Goal: Check status: Check status

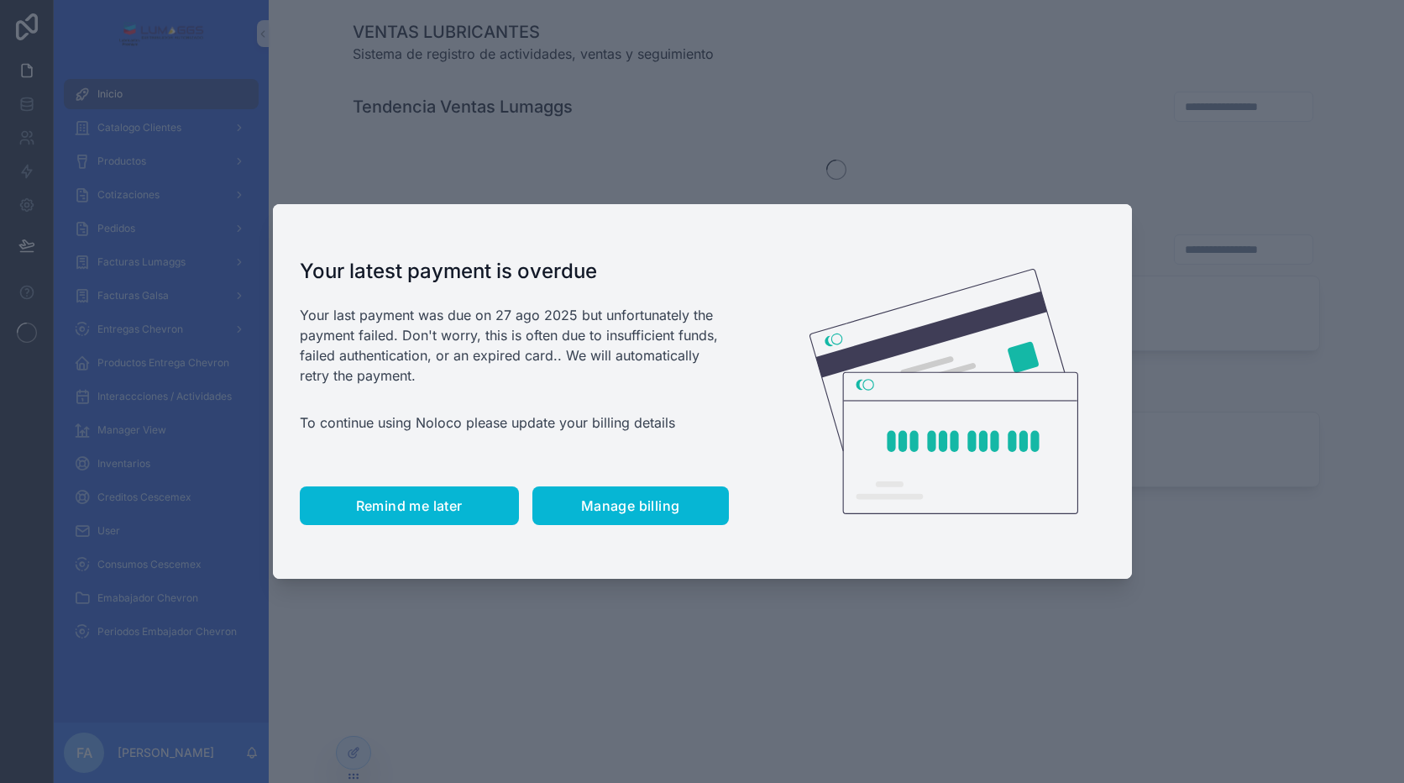
click at [433, 502] on span "Remind me later" at bounding box center [409, 505] width 107 height 17
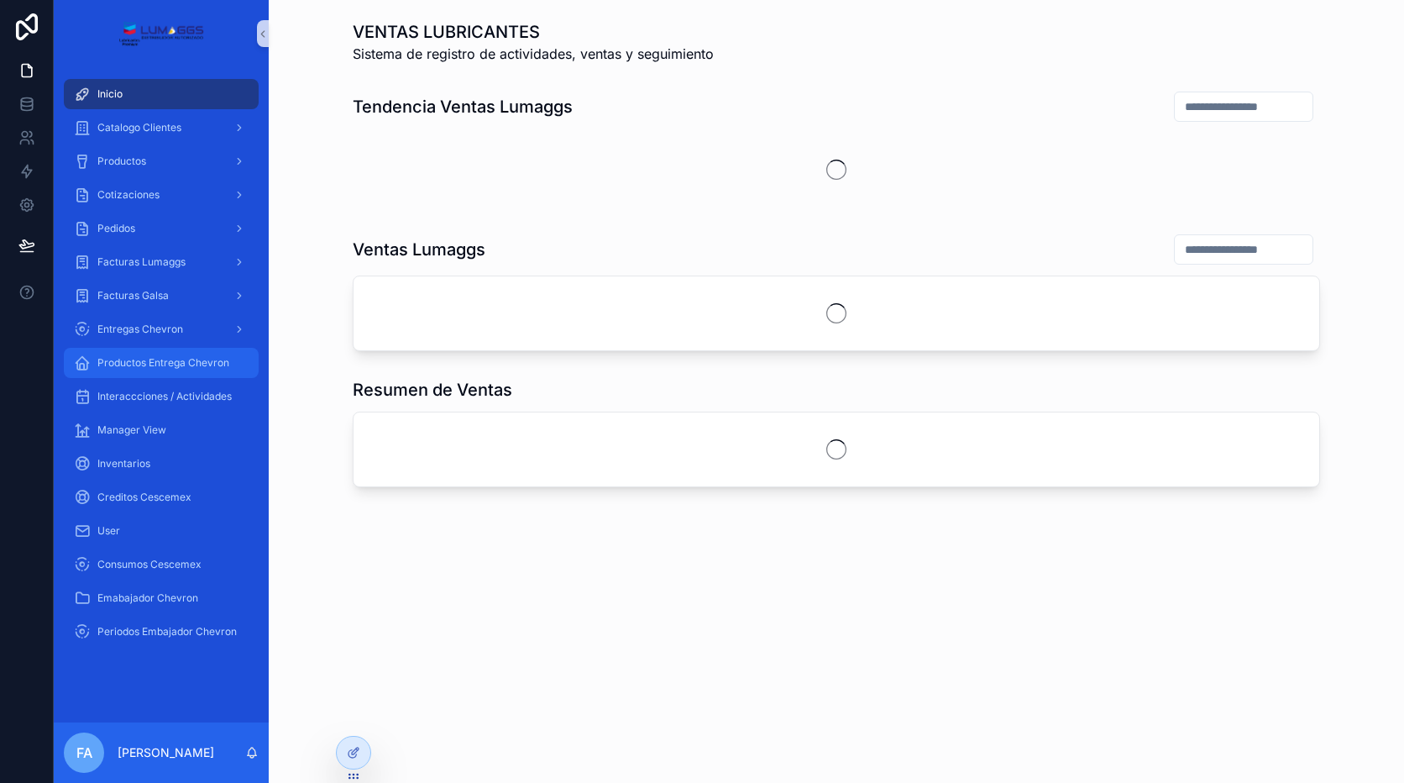
click at [218, 363] on span "Productos Entrega Chevron" at bounding box center [163, 362] width 132 height 13
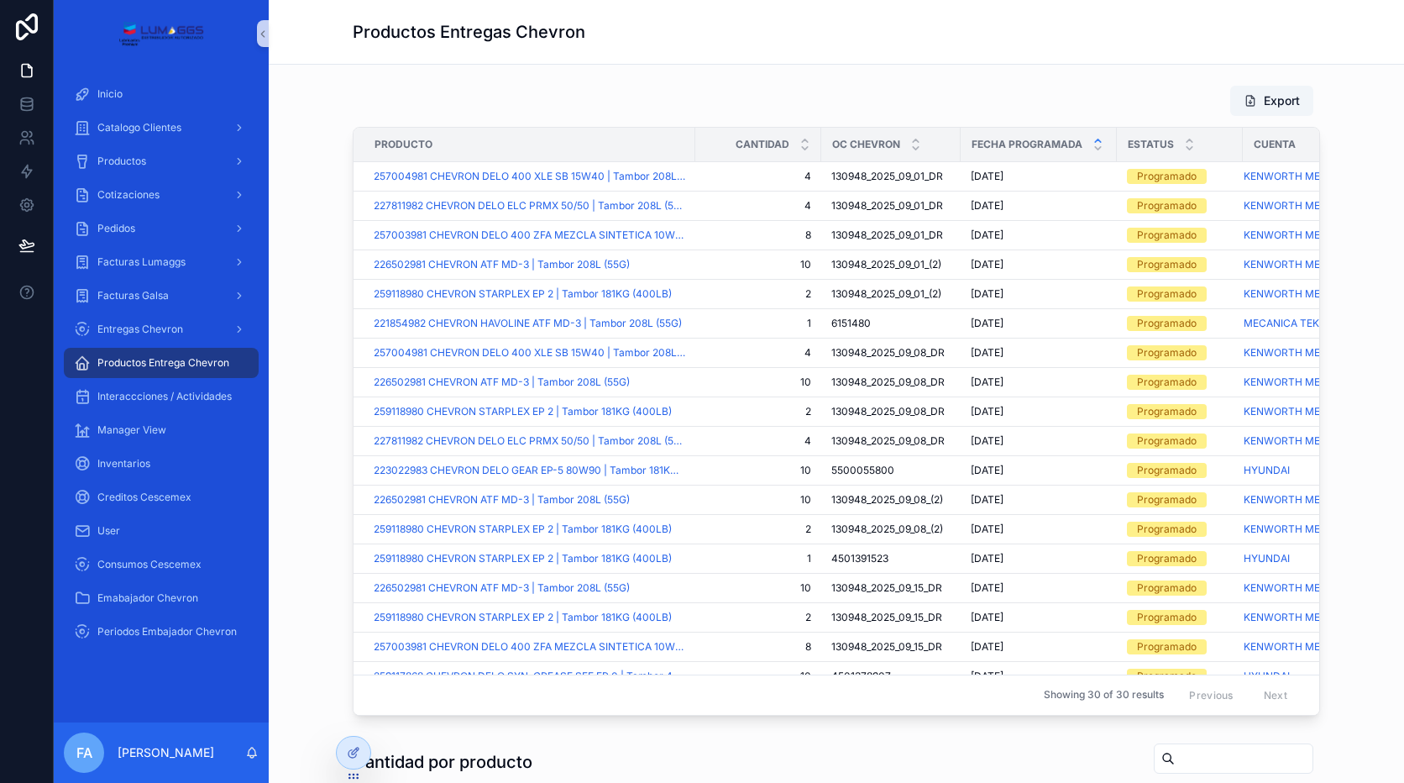
click at [186, 363] on span "Productos Entrega Chevron" at bounding box center [163, 362] width 132 height 13
click at [176, 333] on span "Entregas Chevron" at bounding box center [140, 329] width 86 height 13
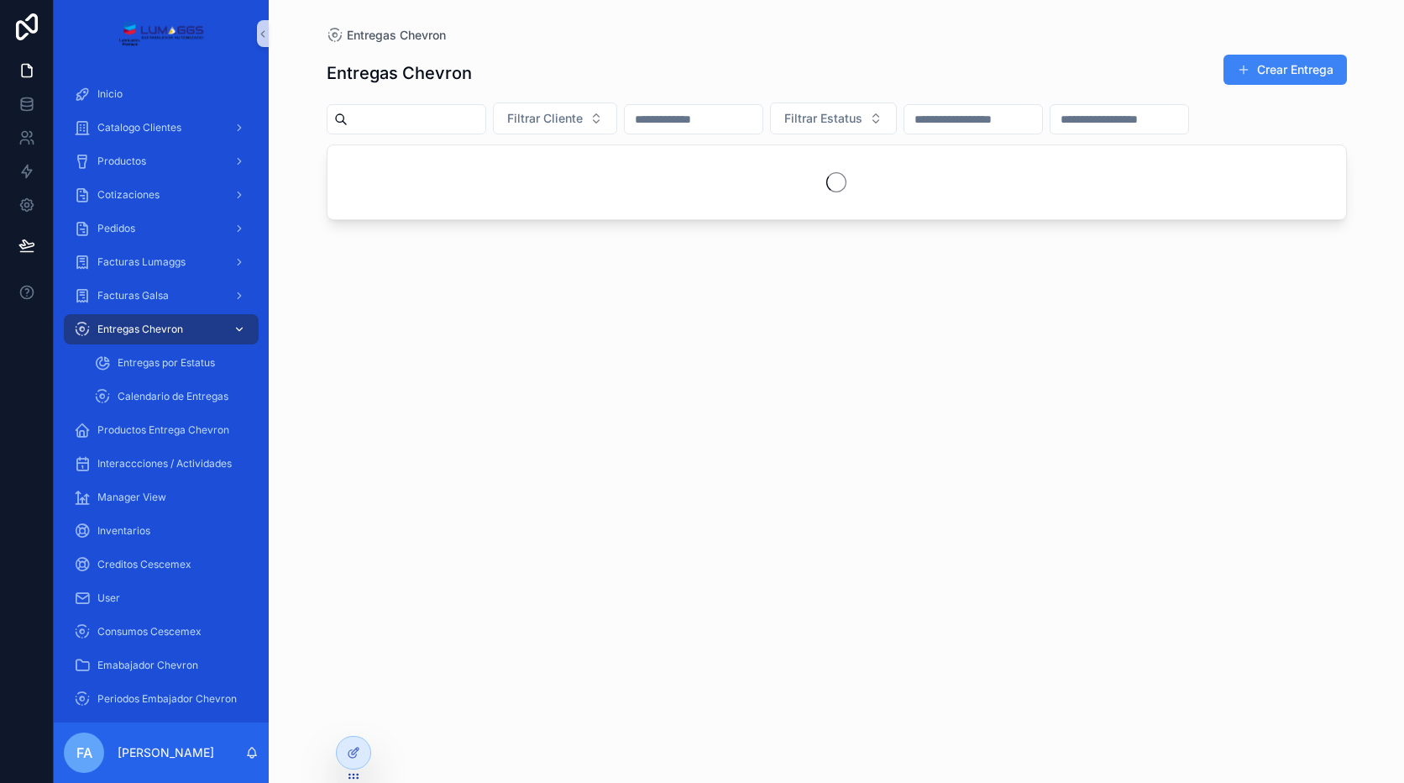
click at [176, 333] on span "Entregas Chevron" at bounding box center [140, 329] width 86 height 13
click at [180, 356] on span "Entregas por Estatus" at bounding box center [166, 362] width 97 height 13
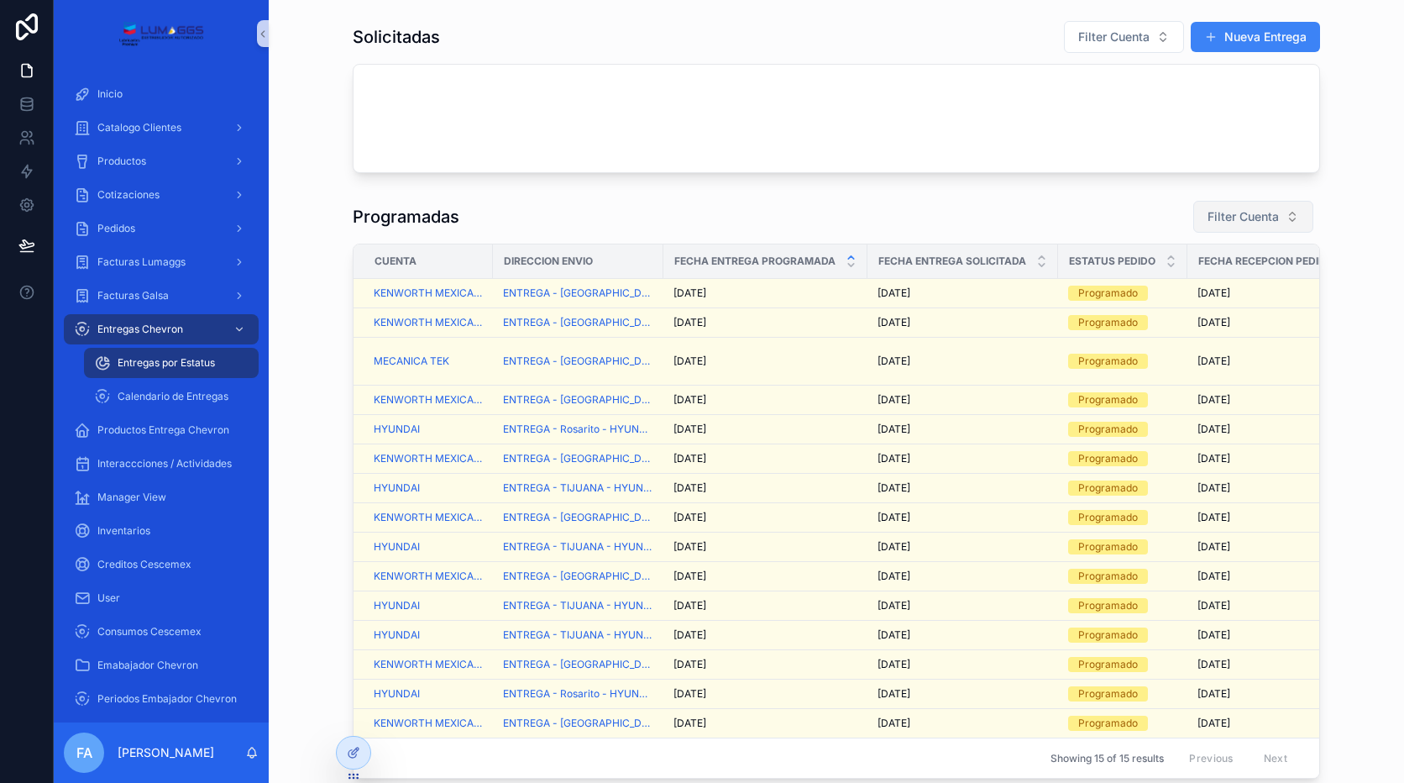
click at [1255, 218] on span "Filter Cuenta" at bounding box center [1243, 216] width 71 height 17
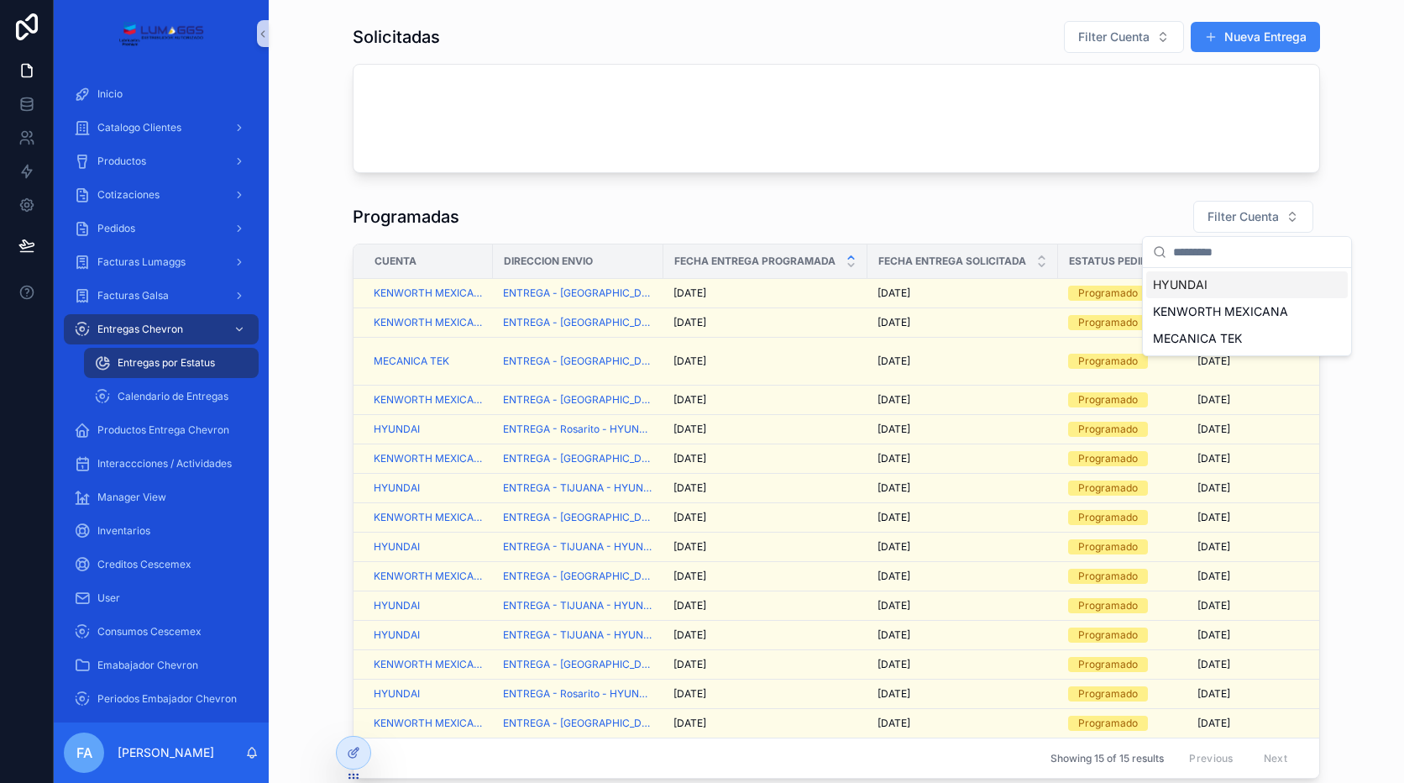
click at [1165, 286] on span "HYUNDAI" at bounding box center [1180, 284] width 55 height 17
